Goal: Register for event/course

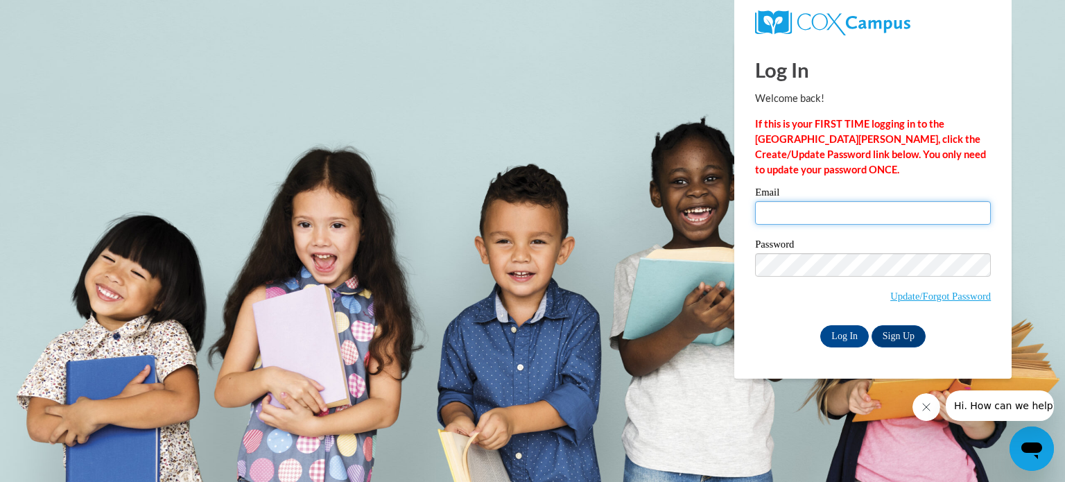
click at [768, 218] on input "Email" at bounding box center [873, 213] width 236 height 24
type input "j.herold@svlocal.org"
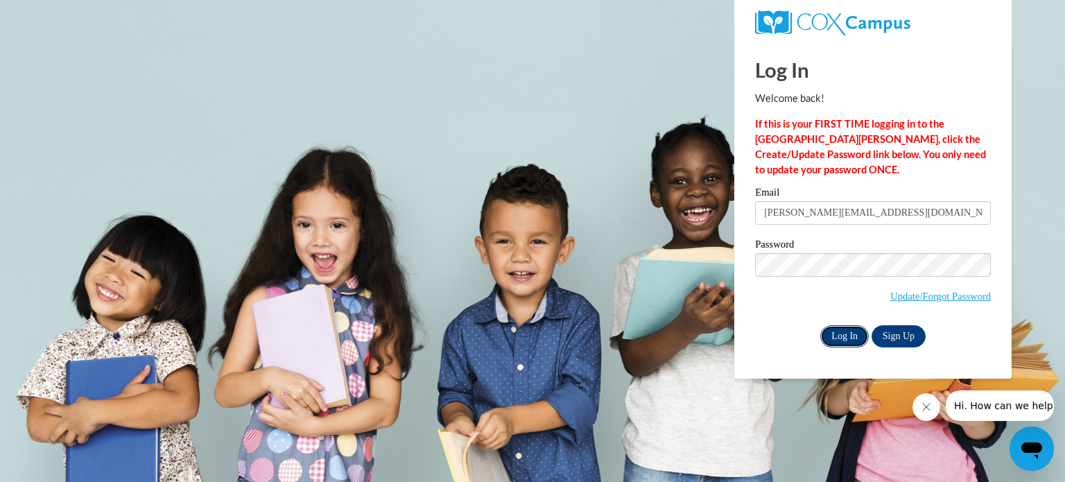
click at [839, 338] on input "Log In" at bounding box center [844, 336] width 49 height 22
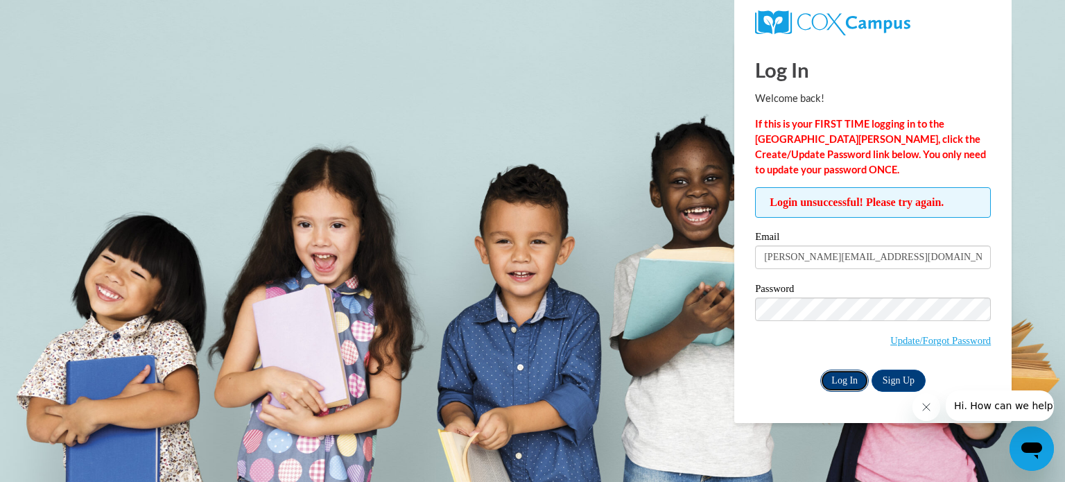
click at [837, 375] on input "Log In" at bounding box center [844, 380] width 49 height 22
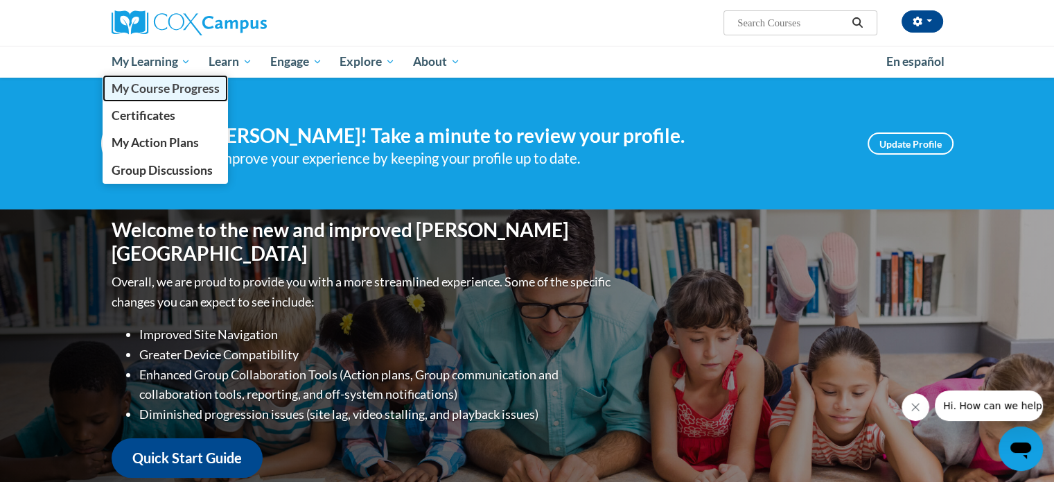
click at [175, 85] on span "My Course Progress" at bounding box center [165, 88] width 108 height 15
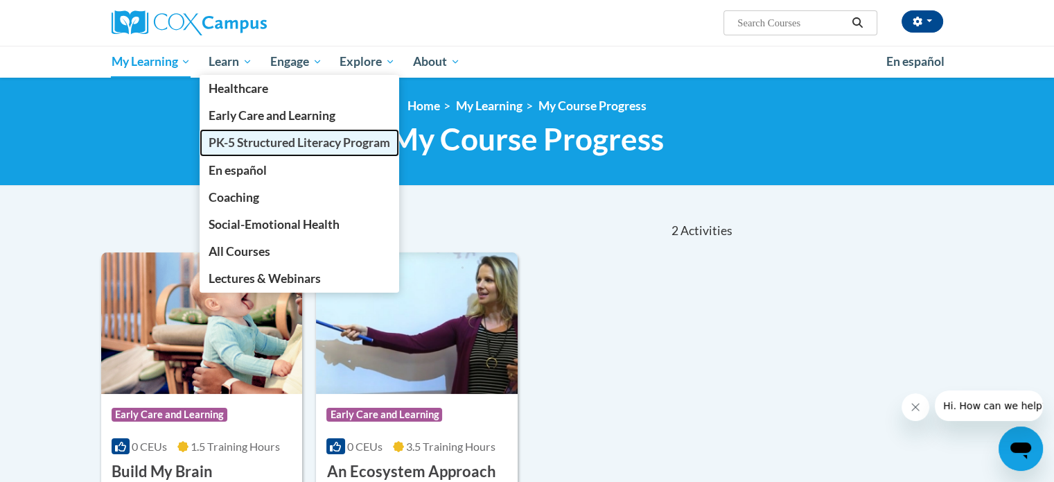
click at [283, 143] on span "PK-5 Structured Literacy Program" at bounding box center [300, 142] width 182 height 15
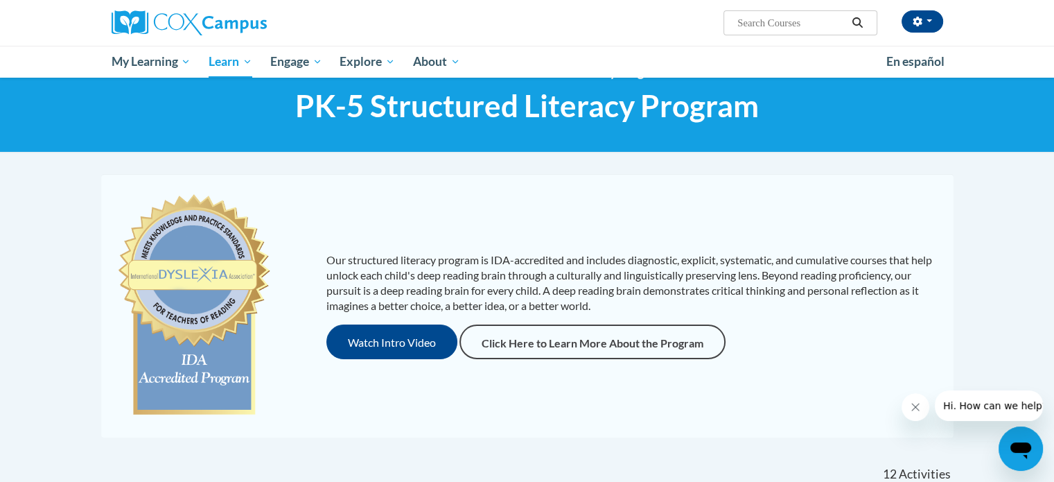
scroll to position [19, 0]
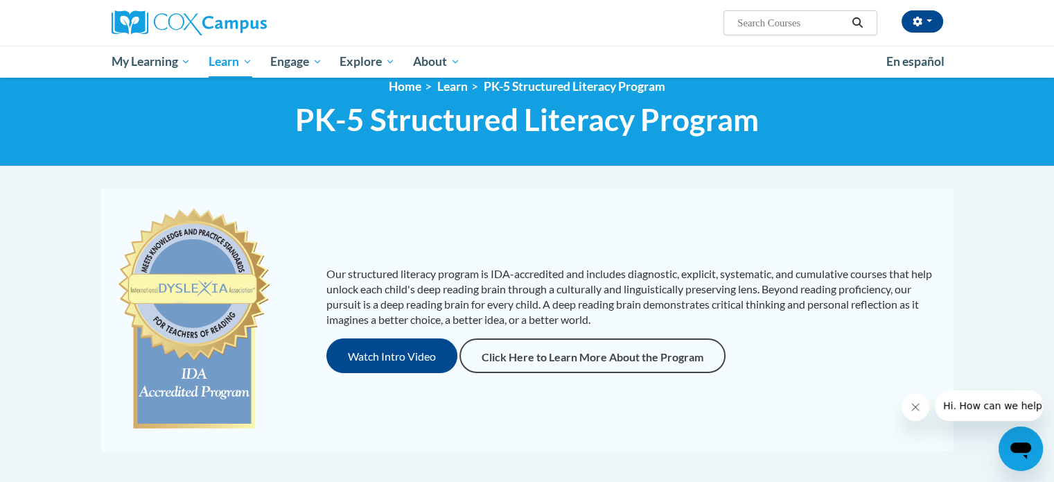
click at [771, 21] on input "Search..." at bounding box center [791, 23] width 111 height 17
type input "preschool"
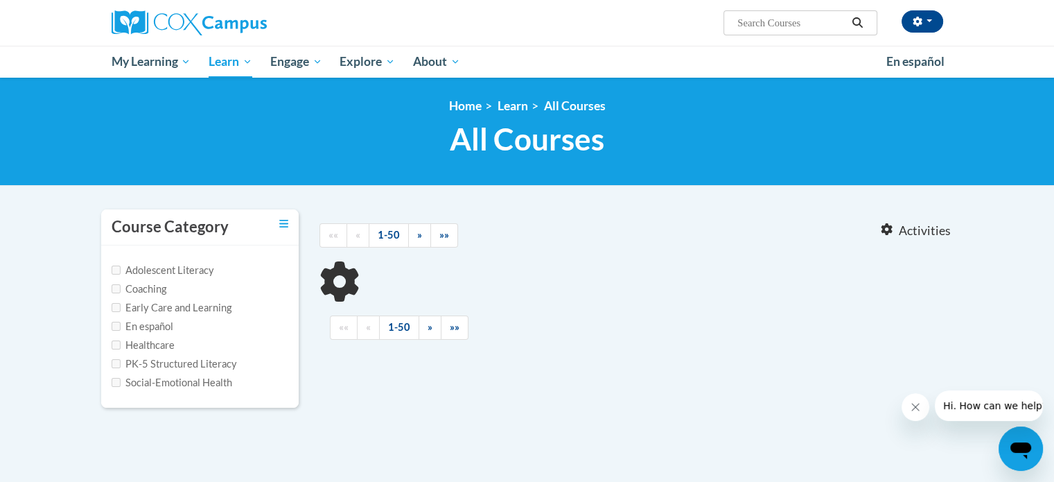
type input "preschool"
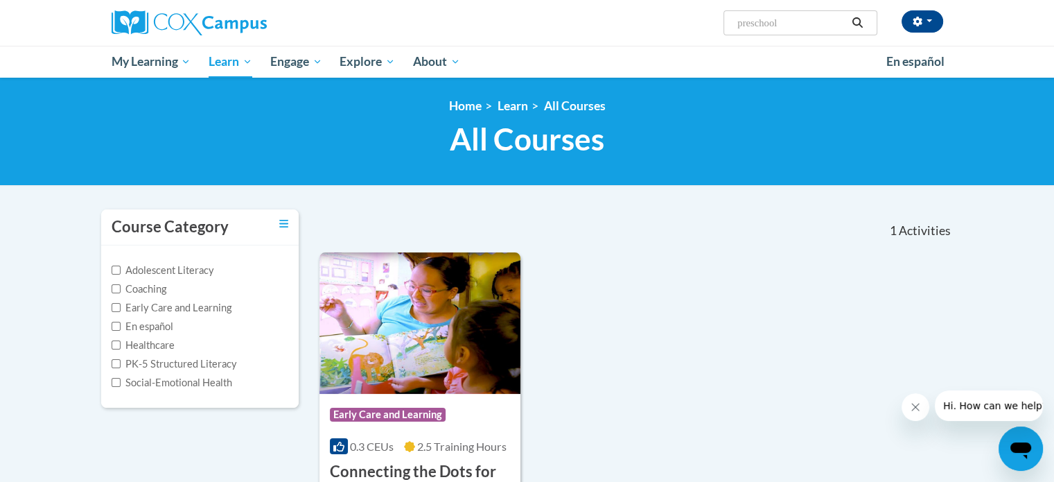
scroll to position [73, 0]
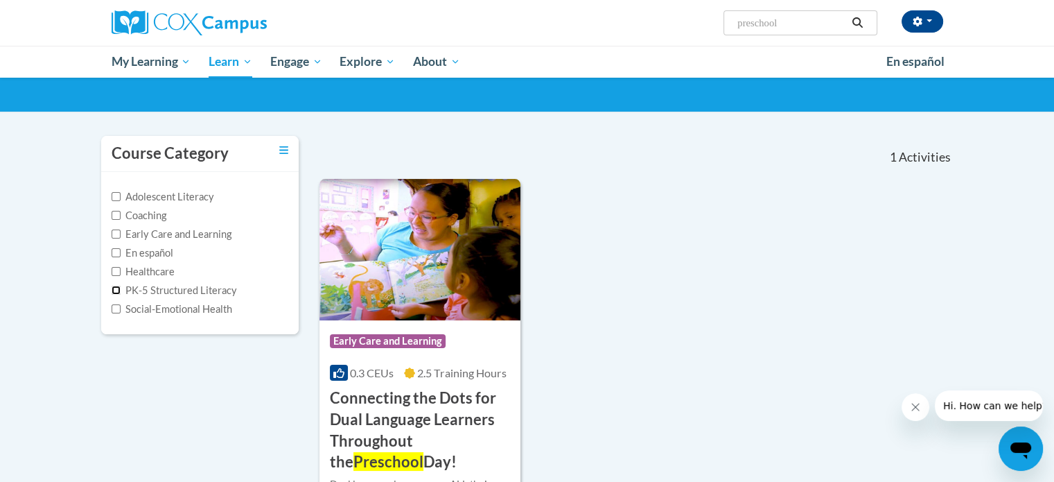
click at [116, 288] on input "PK-5 Structured Literacy" at bounding box center [116, 290] width 9 height 9
checkbox input "true"
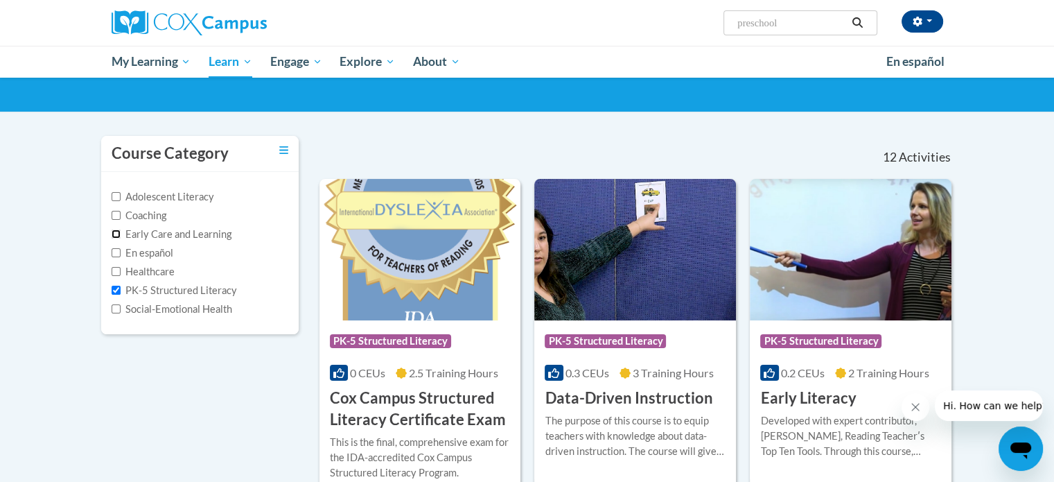
click at [114, 232] on input "Early Care and Learning" at bounding box center [116, 233] width 9 height 9
checkbox input "true"
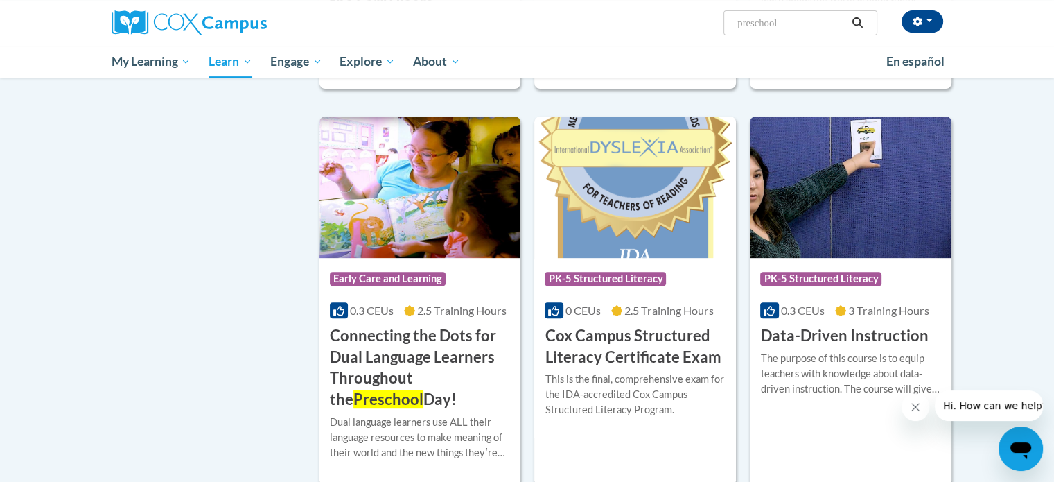
scroll to position [560, 0]
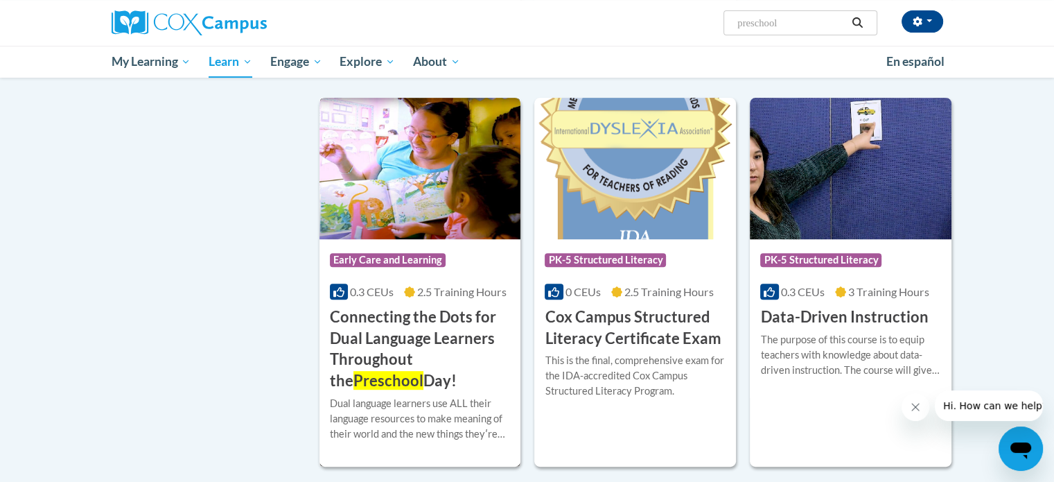
click at [390, 340] on h3 "Connecting the Dots for Dual Language Learners Throughout the Preschool Day!" at bounding box center [420, 348] width 181 height 85
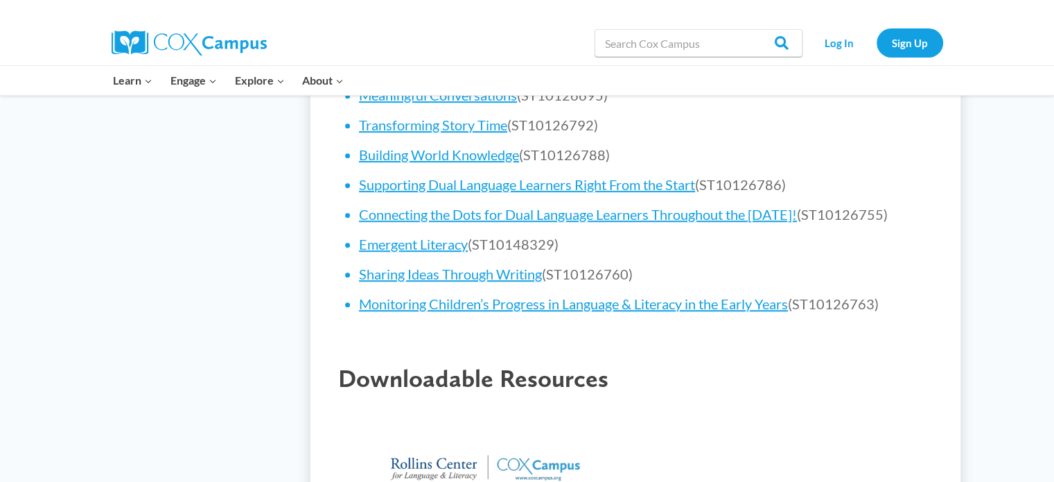
scroll to position [1038, 0]
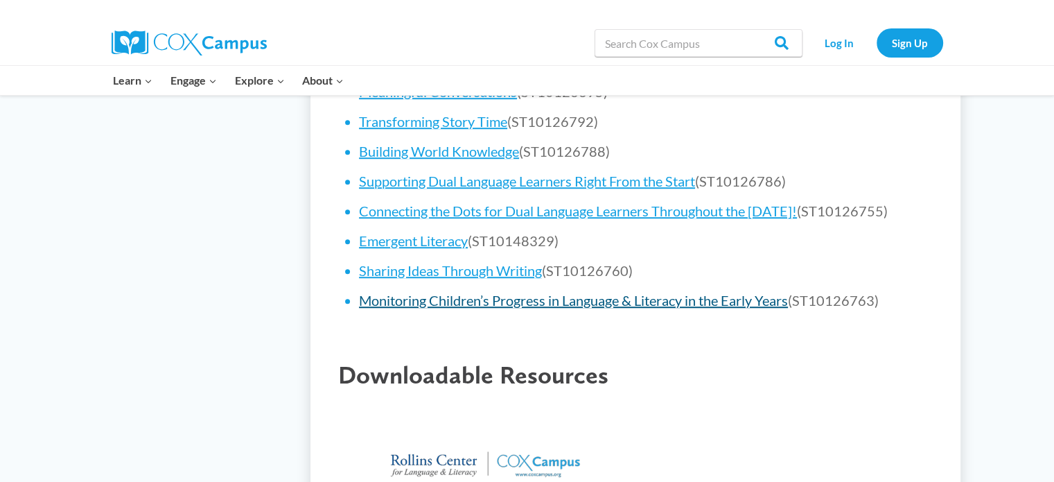
click at [569, 308] on link "Monitoring Children’s Progress in Language & Literacy in the Early Years" at bounding box center [573, 300] width 429 height 17
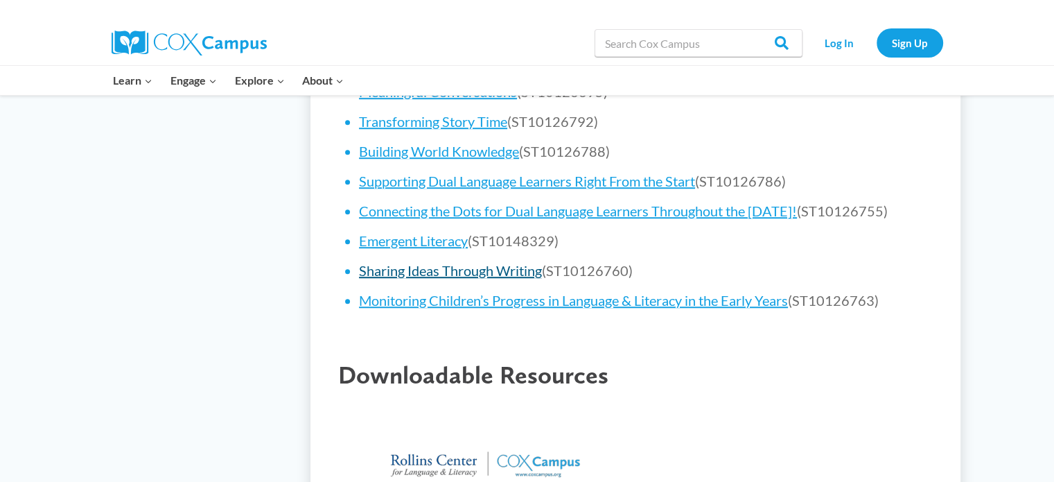
click at [460, 279] on link "Sharing Ideas Through Writing" at bounding box center [450, 270] width 183 height 17
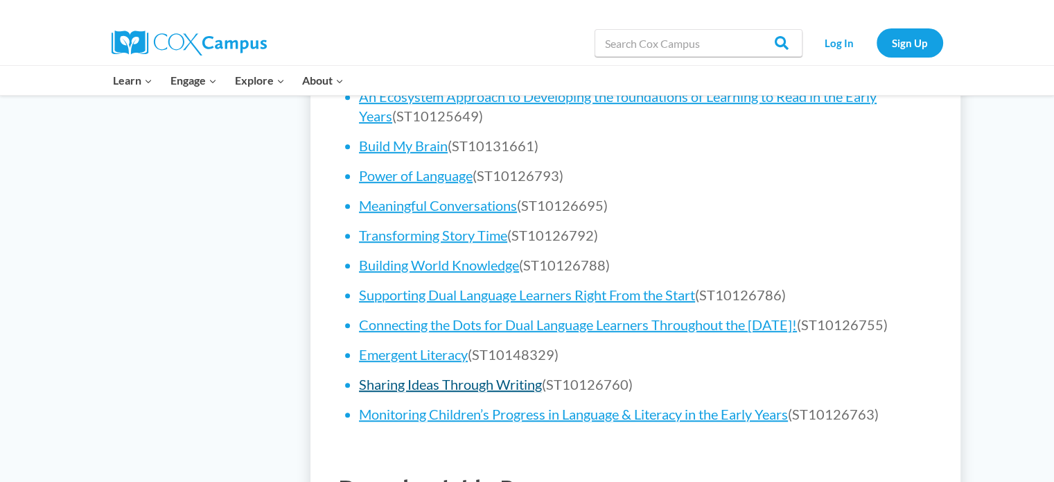
scroll to position [932, 0]
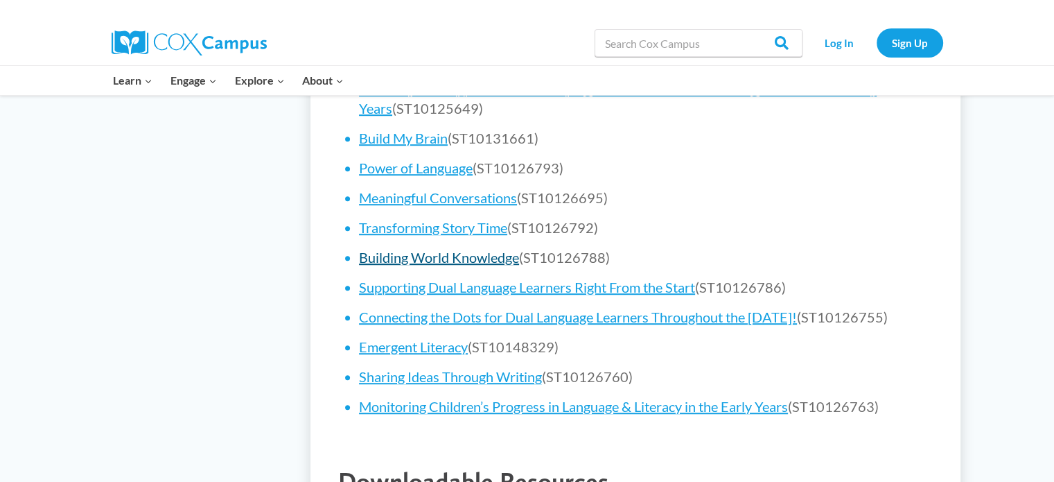
click at [451, 256] on link "Building World Knowledge" at bounding box center [439, 257] width 160 height 17
click at [460, 227] on link "Transforming Story Time" at bounding box center [433, 227] width 148 height 17
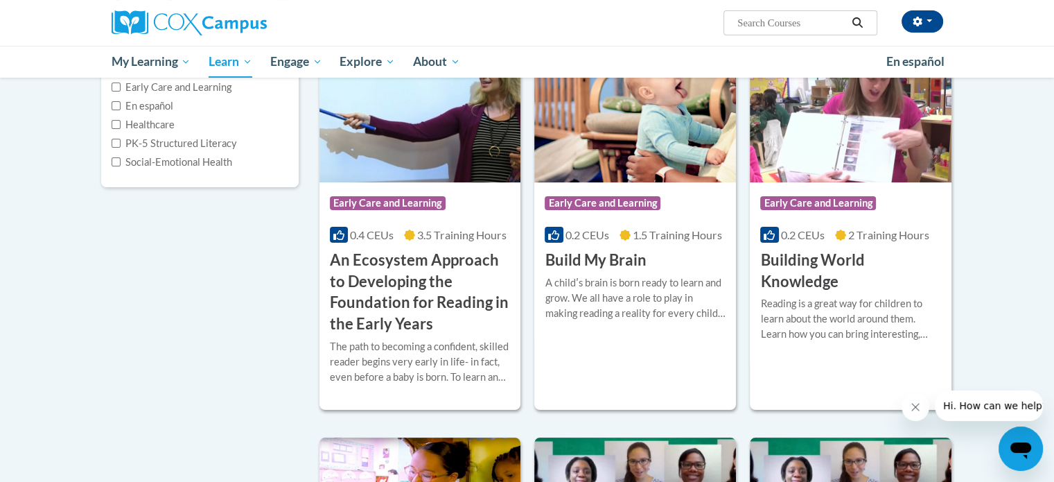
scroll to position [254, 0]
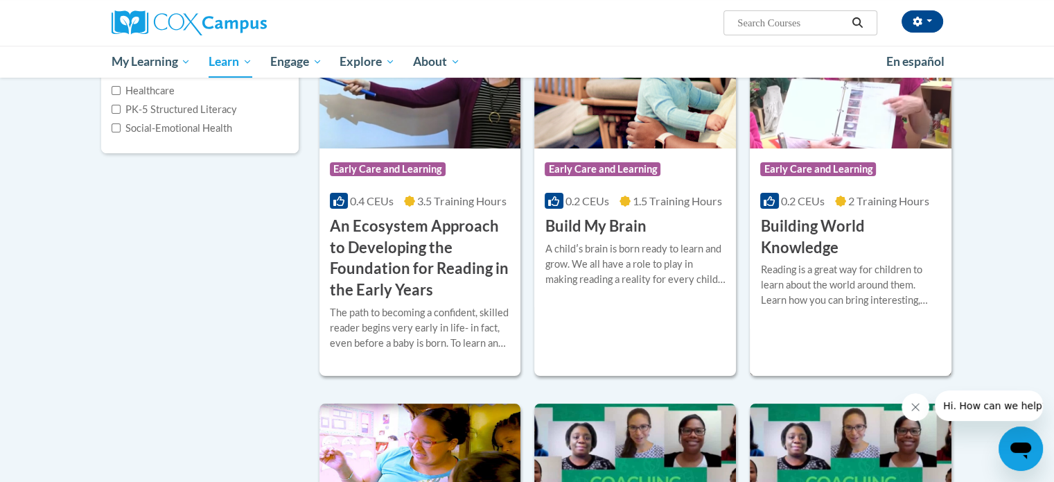
click at [801, 254] on h3 "Building World Knowledge" at bounding box center [850, 237] width 181 height 43
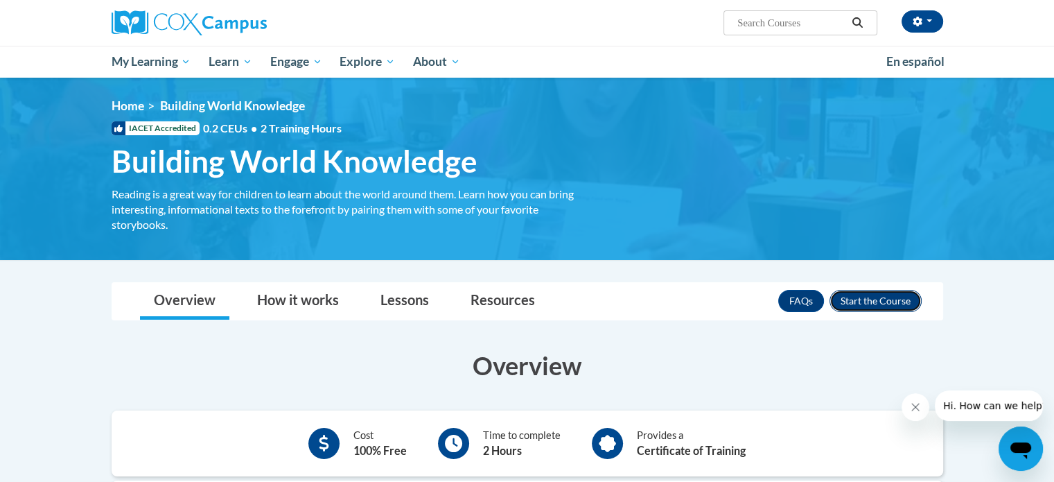
click at [871, 293] on button "Enroll" at bounding box center [876, 301] width 92 height 22
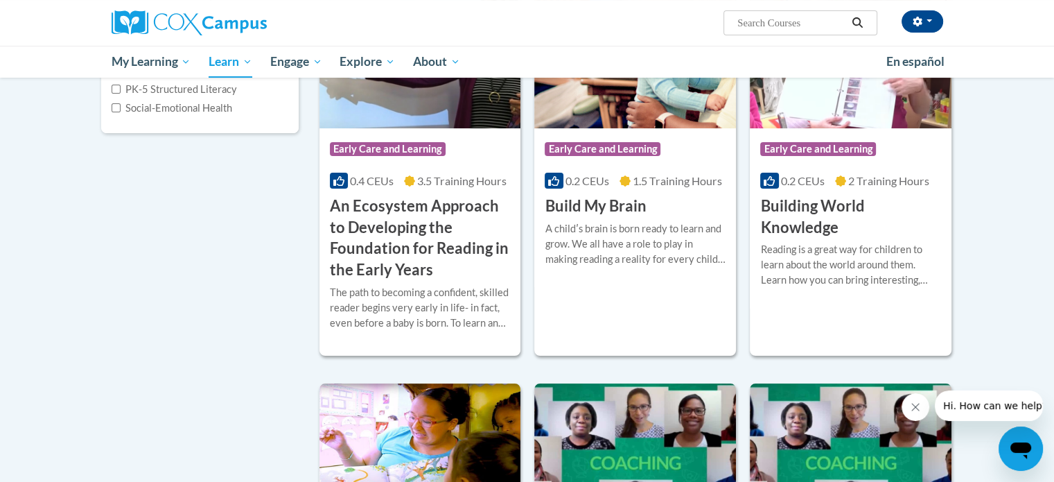
scroll to position [288, 0]
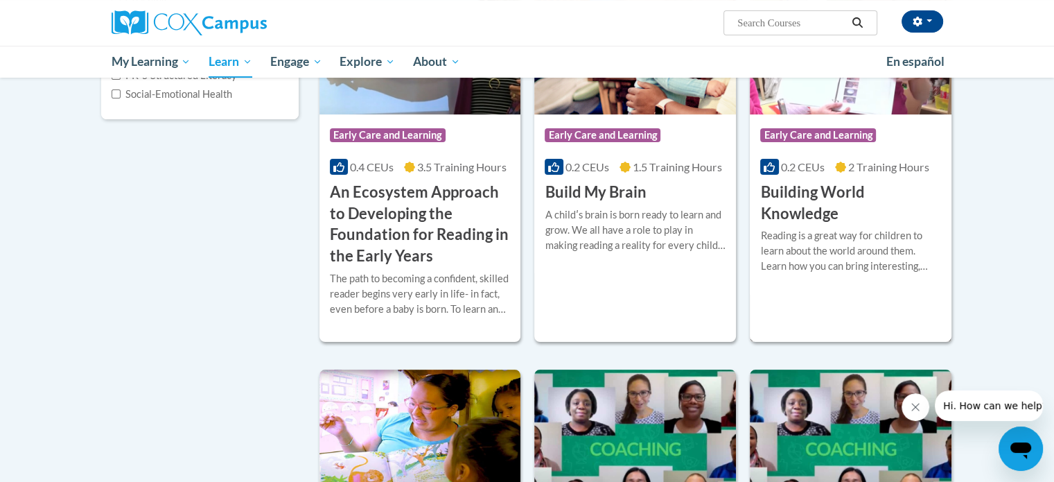
click at [817, 202] on h3 "Building World Knowledge" at bounding box center [850, 203] width 181 height 43
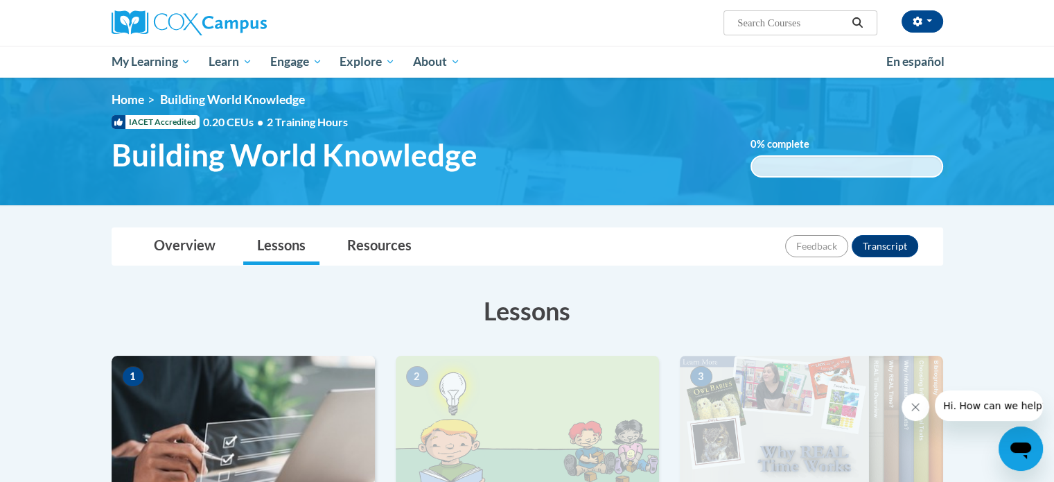
scroll to position [8, 0]
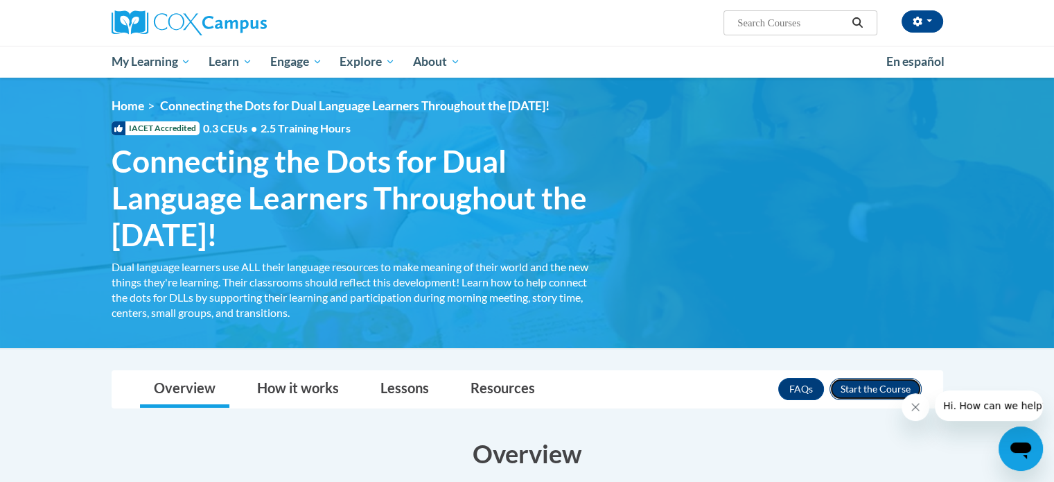
click at [884, 392] on button "Enroll" at bounding box center [876, 389] width 92 height 22
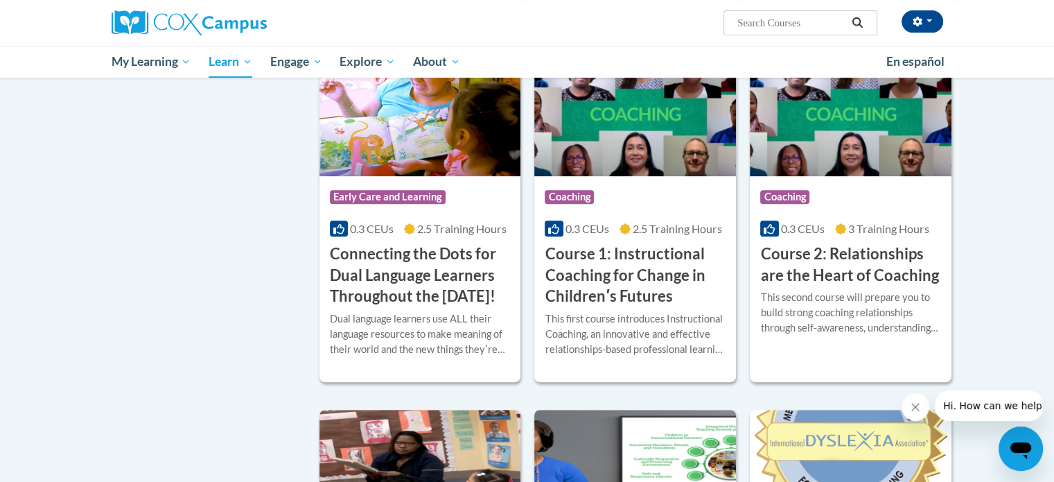
scroll to position [627, 0]
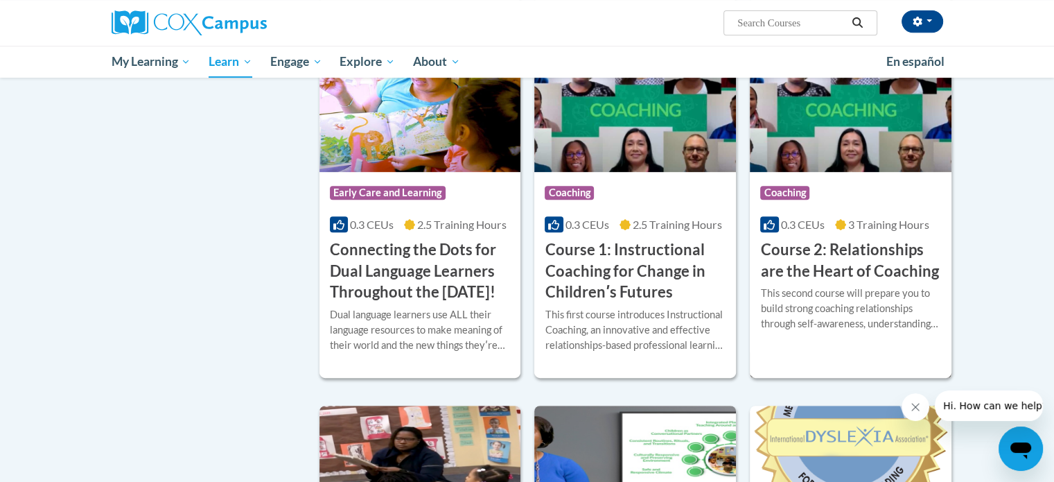
click at [884, 256] on h3 "Course 2: Relationships are the Heart of Coaching" at bounding box center [850, 260] width 181 height 43
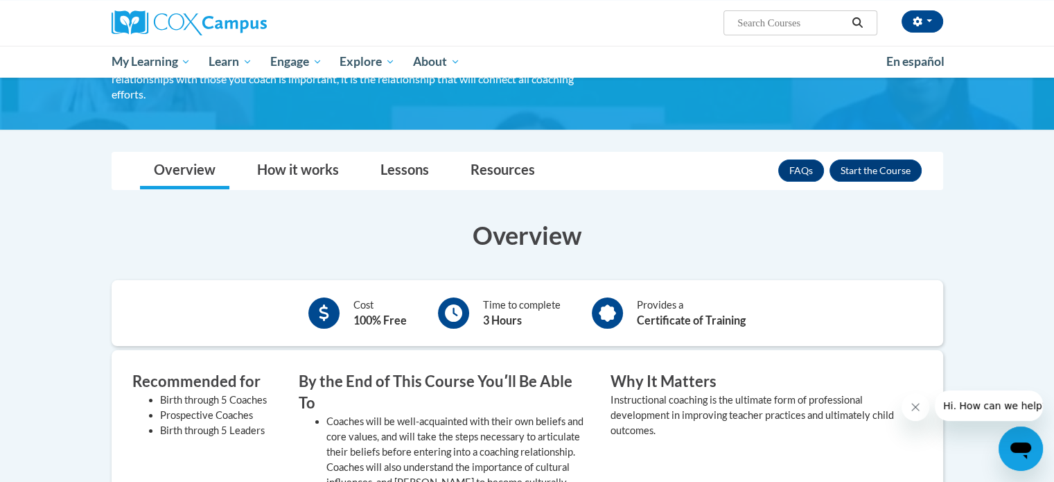
scroll to position [203, 0]
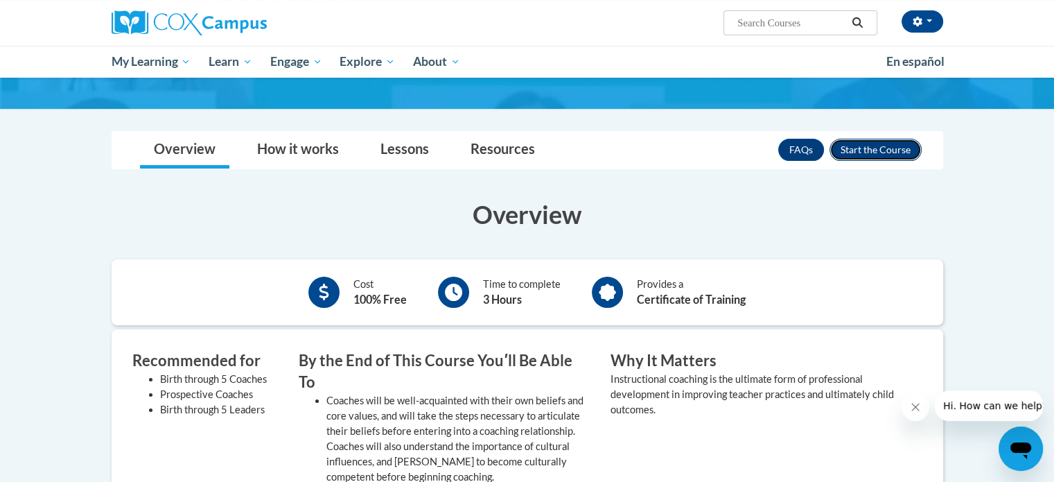
click at [898, 141] on button "Enroll" at bounding box center [876, 150] width 92 height 22
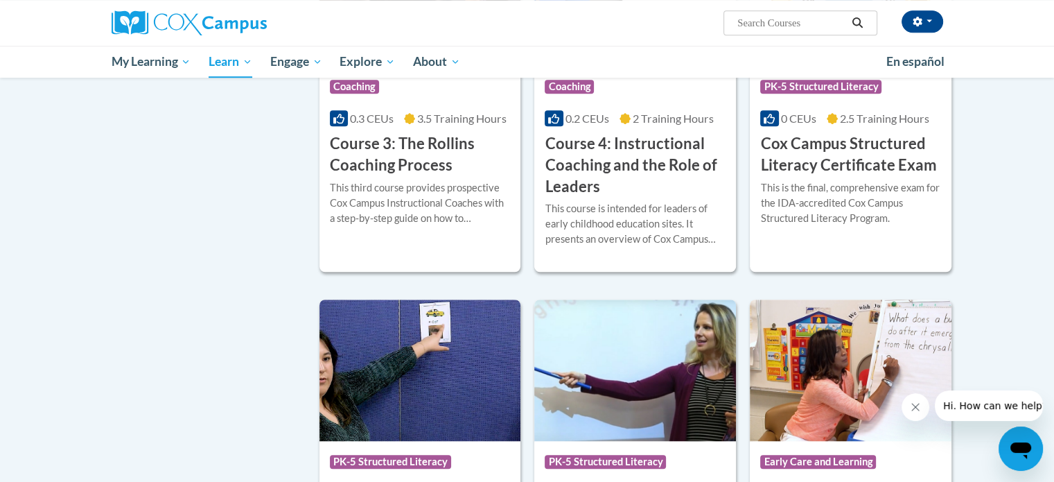
scroll to position [1128, 0]
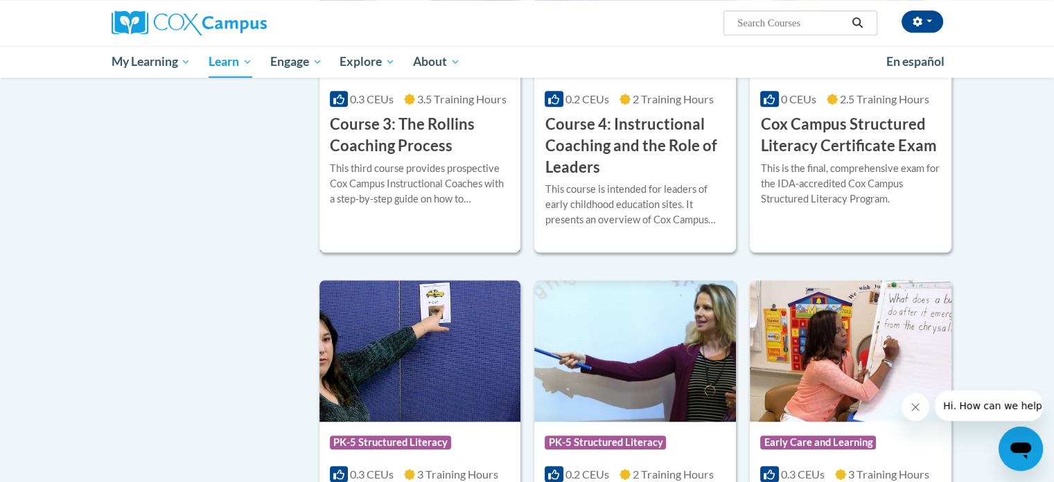
click at [399, 150] on h3 "Course 3: The Rollins Coaching Process" at bounding box center [420, 135] width 181 height 43
